Goal: Transaction & Acquisition: Download file/media

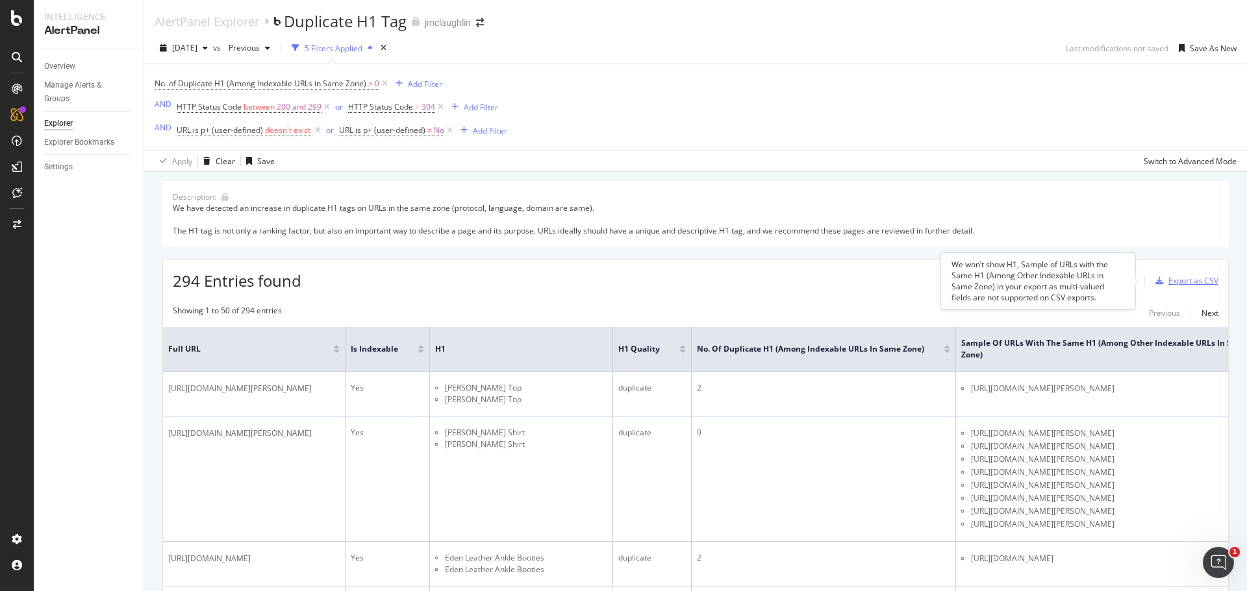
click at [1168, 280] on div "Export as CSV" at bounding box center [1193, 280] width 50 height 11
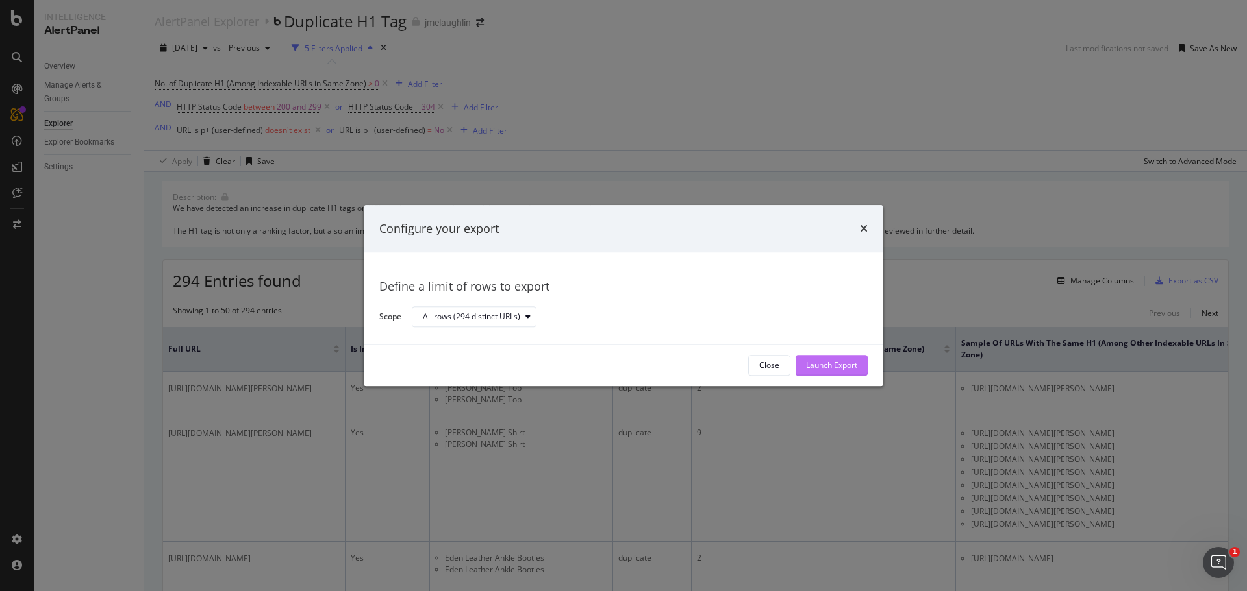
click at [807, 366] on div "Launch Export" at bounding box center [831, 365] width 51 height 11
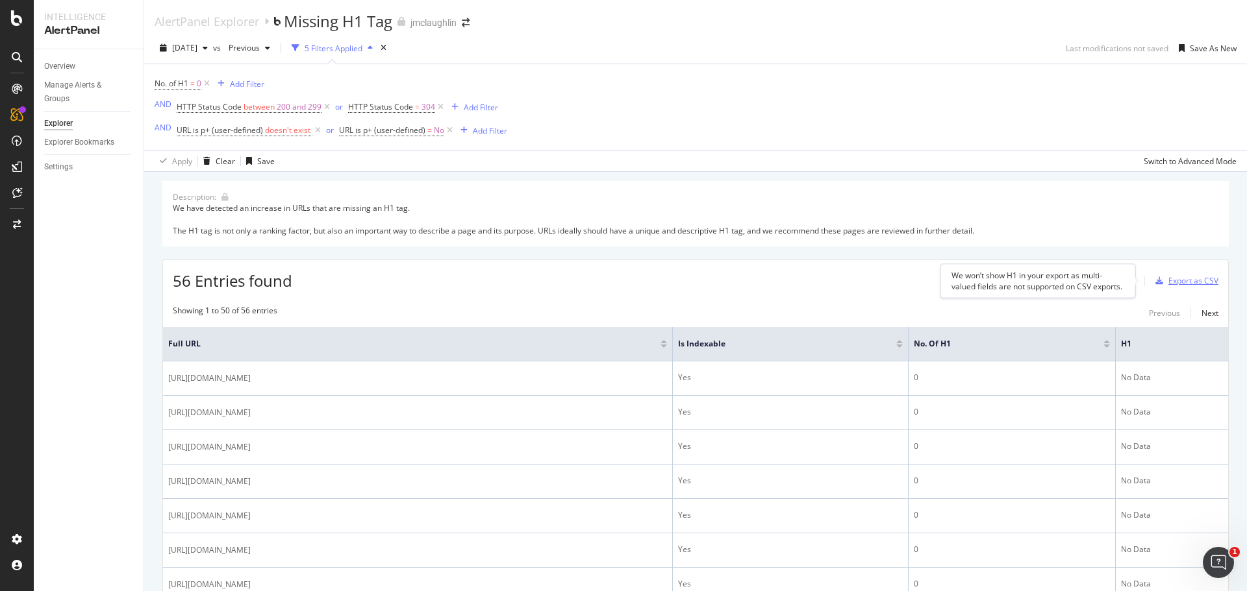
click at [1178, 279] on div "Export as CSV" at bounding box center [1193, 280] width 50 height 11
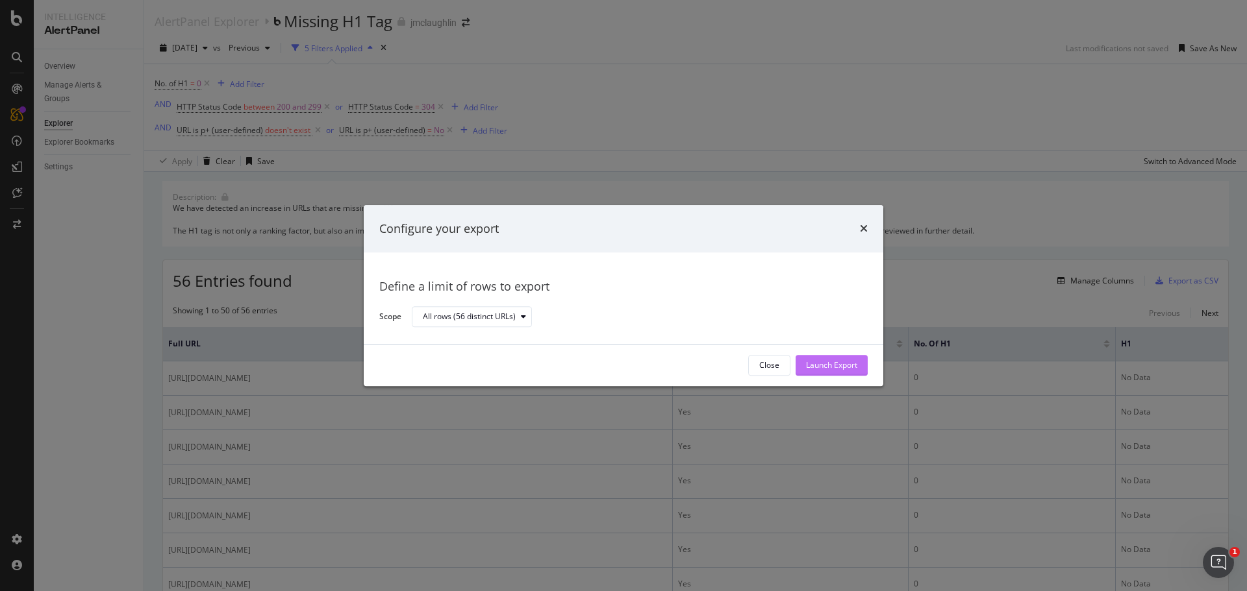
click at [845, 373] on div "Launch Export" at bounding box center [831, 365] width 51 height 19
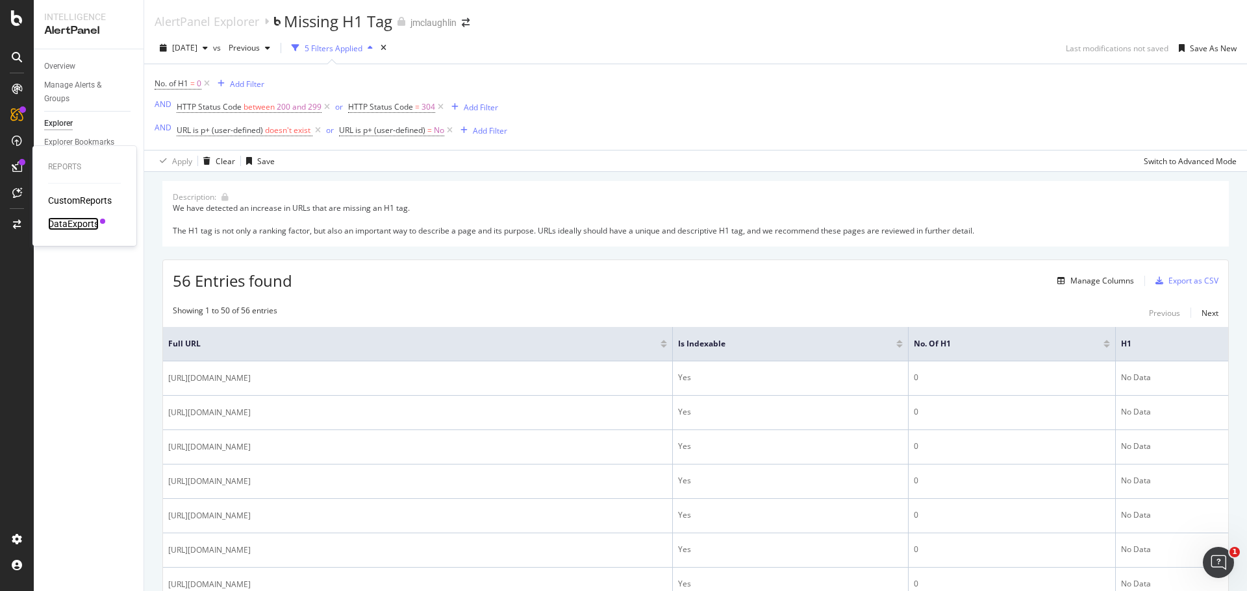
click at [68, 226] on div "DataExports" at bounding box center [73, 224] width 51 height 13
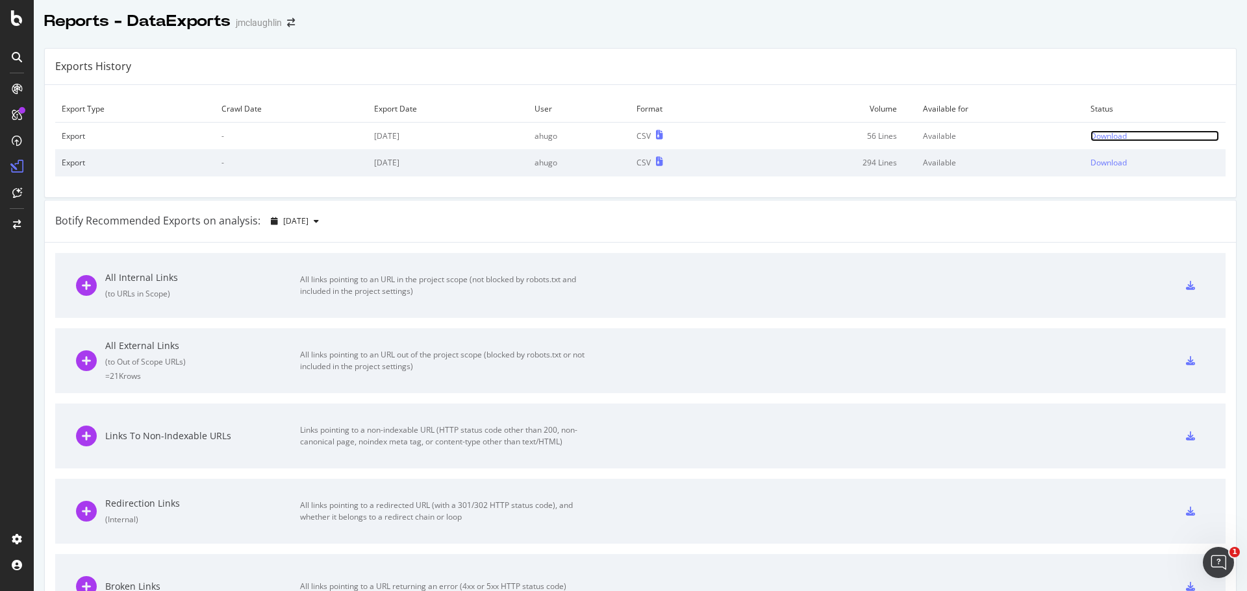
click at [1090, 134] on div "Download" at bounding box center [1108, 136] width 36 height 11
click at [1090, 161] on div "Download" at bounding box center [1108, 162] width 36 height 11
